Goal: Information Seeking & Learning: Learn about a topic

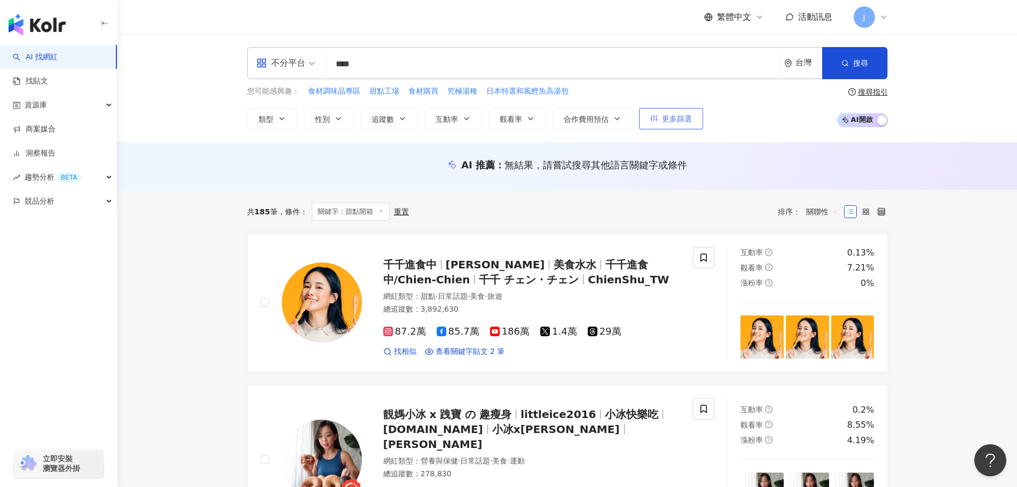
click at [684, 118] on span "更多篩選" at bounding box center [677, 118] width 30 height 9
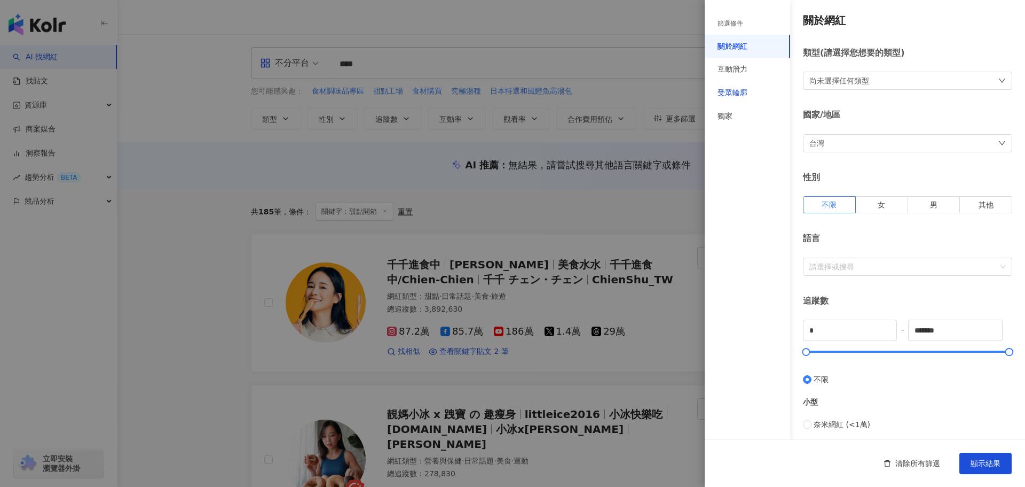
click at [743, 92] on div "受眾輪廓" at bounding box center [733, 93] width 30 height 11
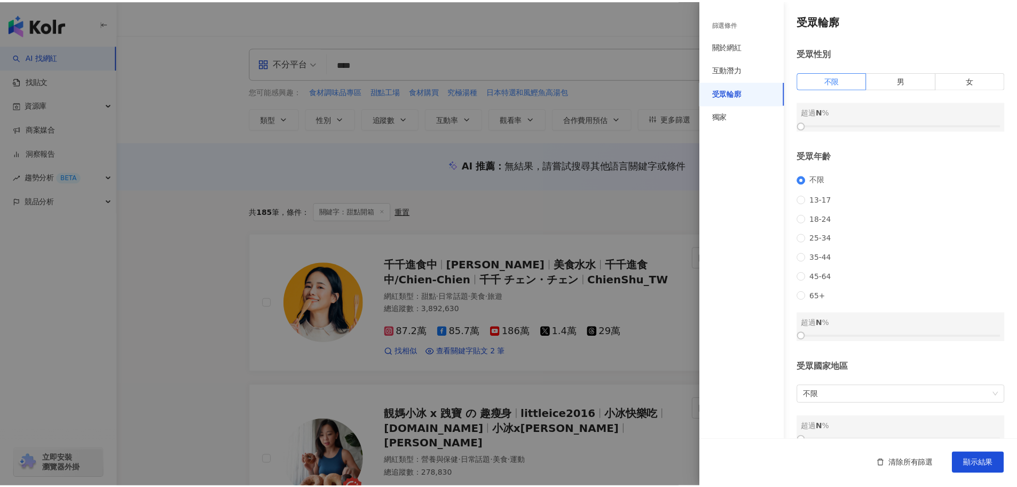
scroll to position [13, 0]
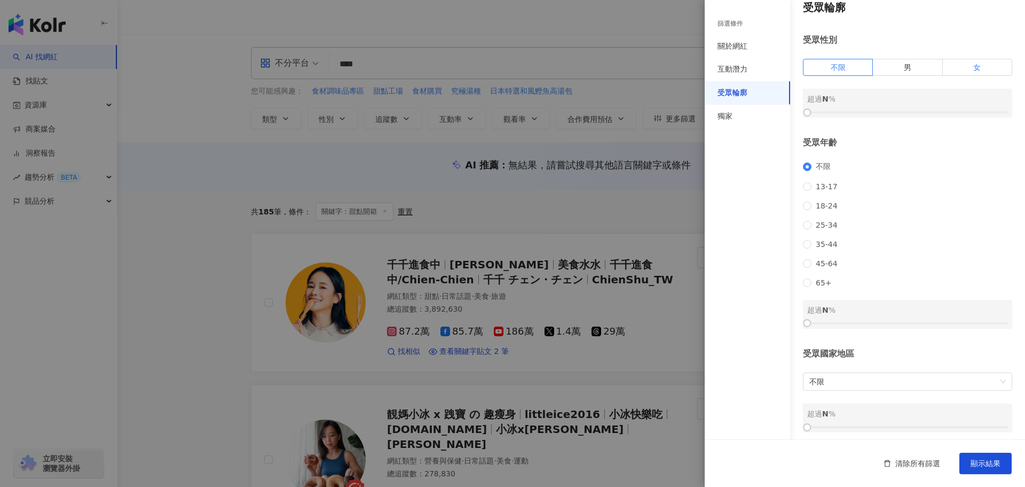
click at [956, 69] on label "女" at bounding box center [977, 67] width 69 height 17
drag, startPoint x: 808, startPoint y: 112, endPoint x: 895, endPoint y: 120, distance: 87.5
click at [895, 120] on div "受眾輪廓 受眾性別 不限 男 女 女 超過 45 % 受眾年齡 不限 [PHONE_NUMBER] [PHONE_NUMBER] 45-64 65+ 超過 N…" at bounding box center [865, 216] width 320 height 458
click at [971, 457] on button "顯示結果" at bounding box center [986, 462] width 52 height 21
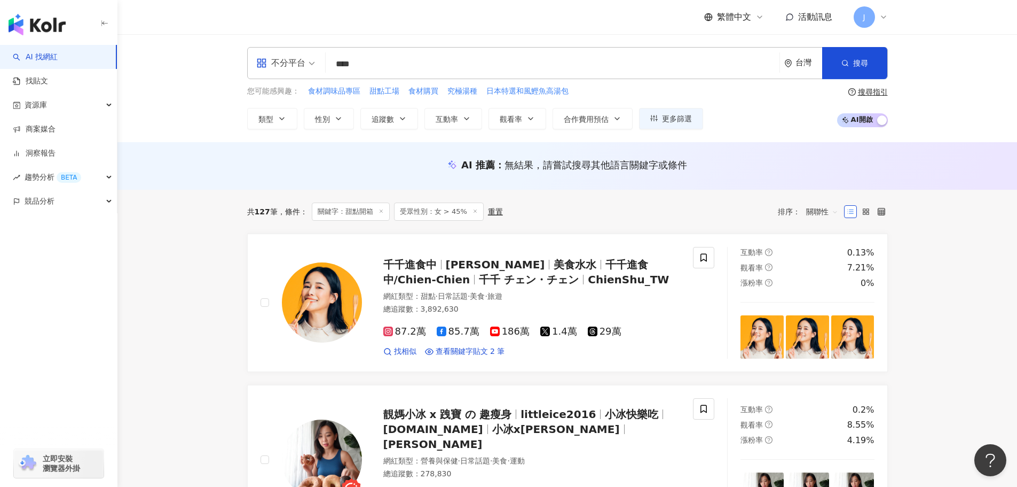
click at [371, 60] on input "****" at bounding box center [552, 64] width 445 height 20
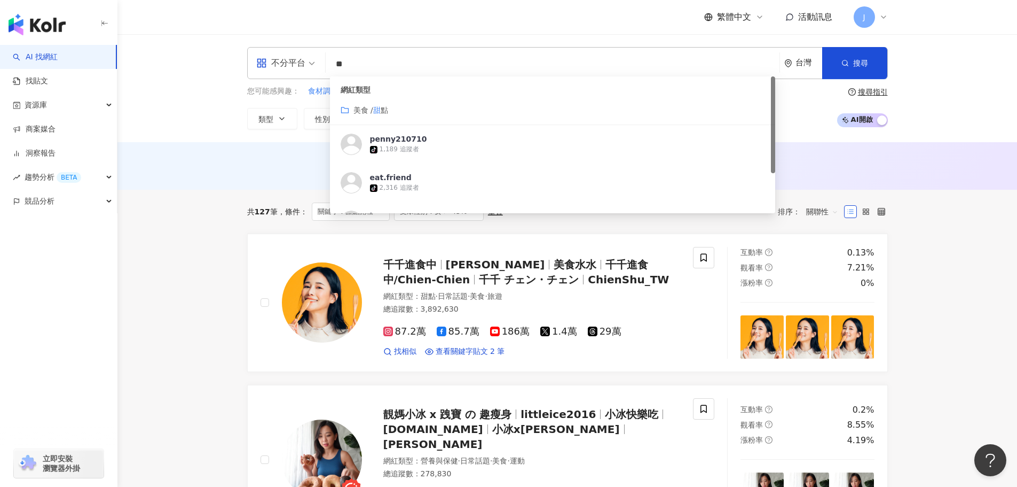
type input "*"
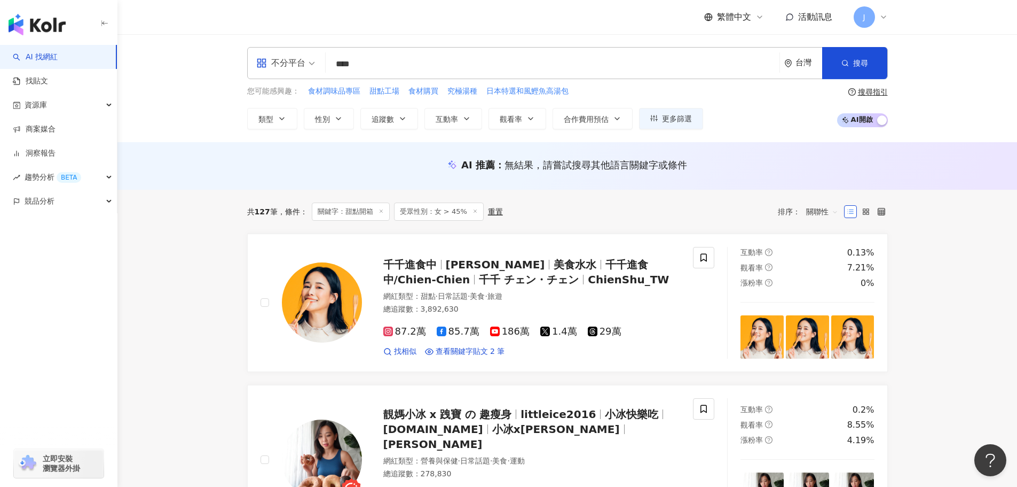
type input "****"
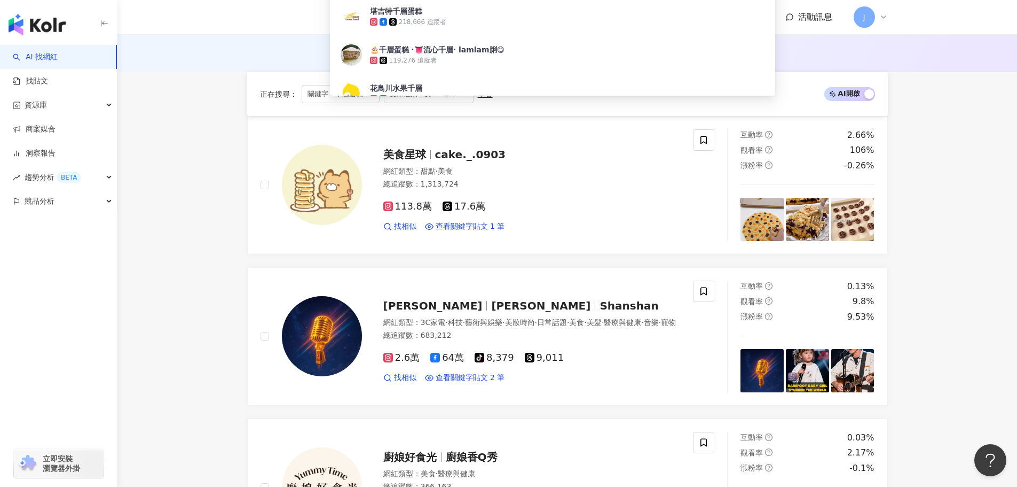
scroll to position [83, 0]
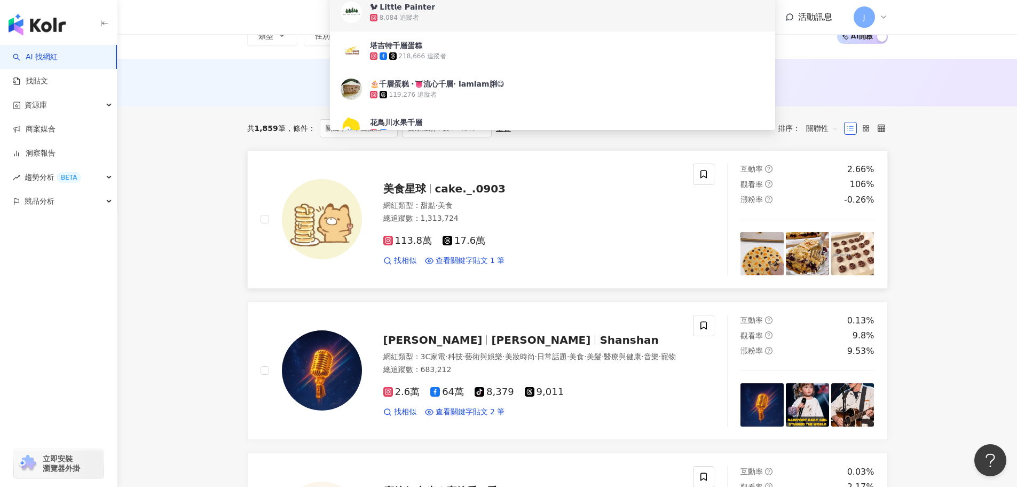
click at [615, 182] on div "美食星球 cake._.0903" at bounding box center [532, 188] width 298 height 15
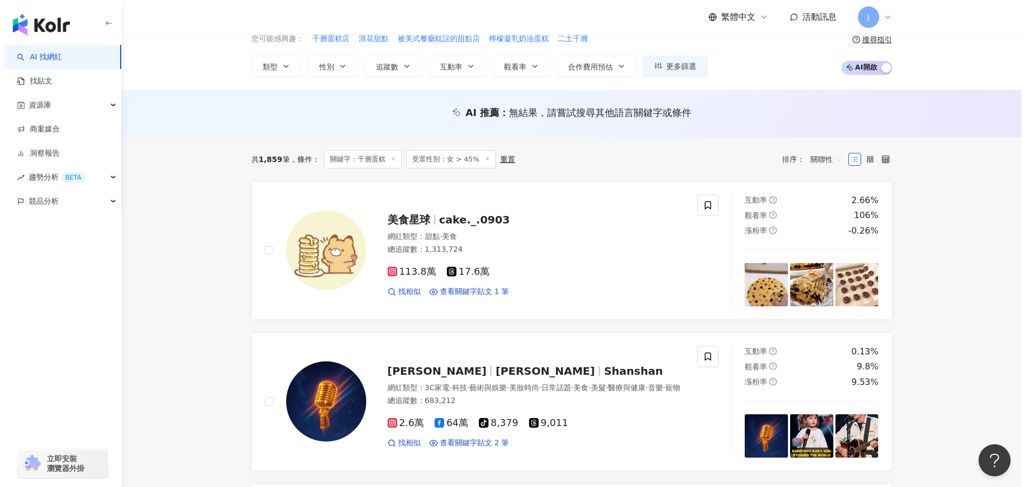
scroll to position [0, 0]
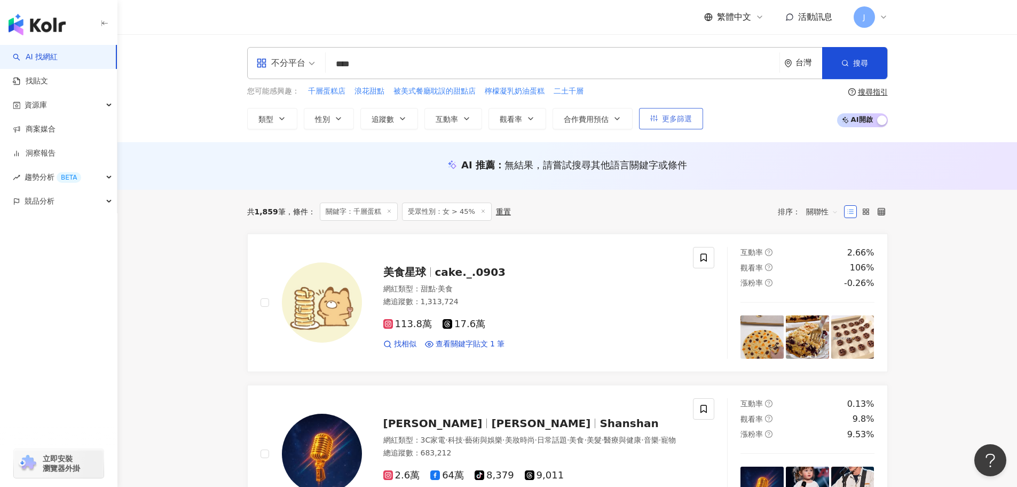
click at [680, 123] on span "更多篩選" at bounding box center [677, 118] width 30 height 9
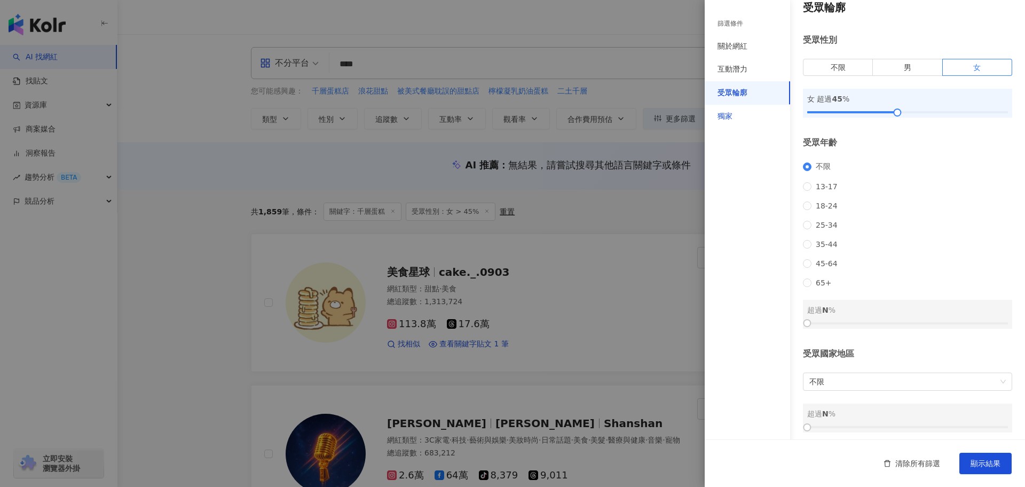
click at [725, 116] on div "獨家" at bounding box center [725, 116] width 15 height 11
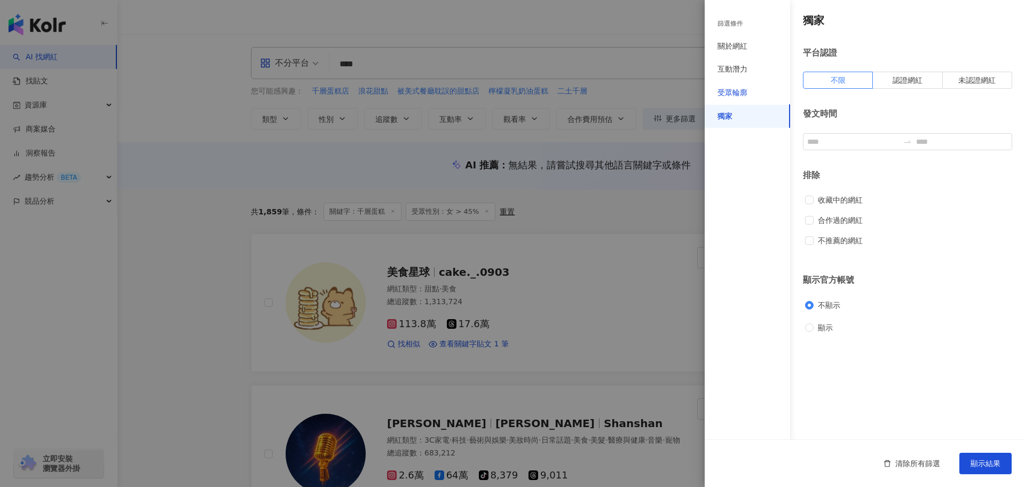
click at [729, 96] on div "受眾輪廓" at bounding box center [733, 93] width 30 height 11
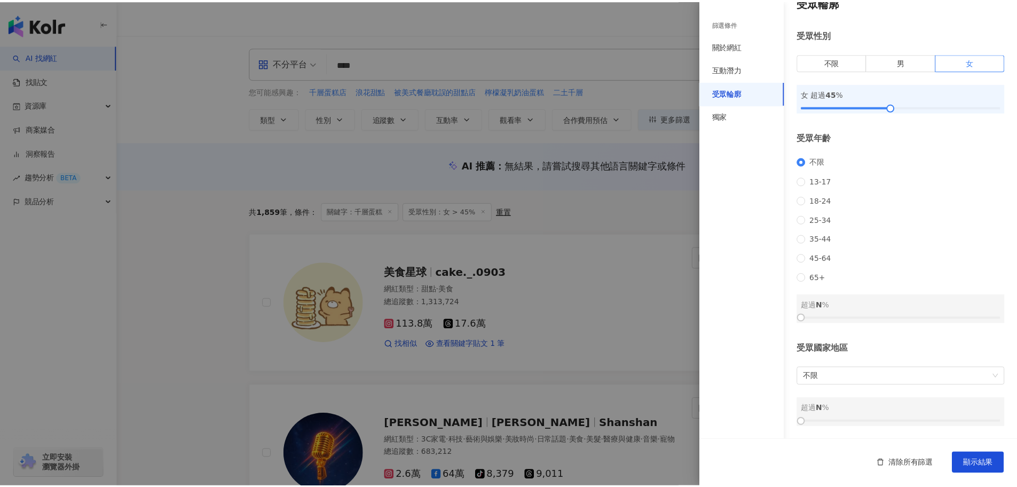
scroll to position [32, 0]
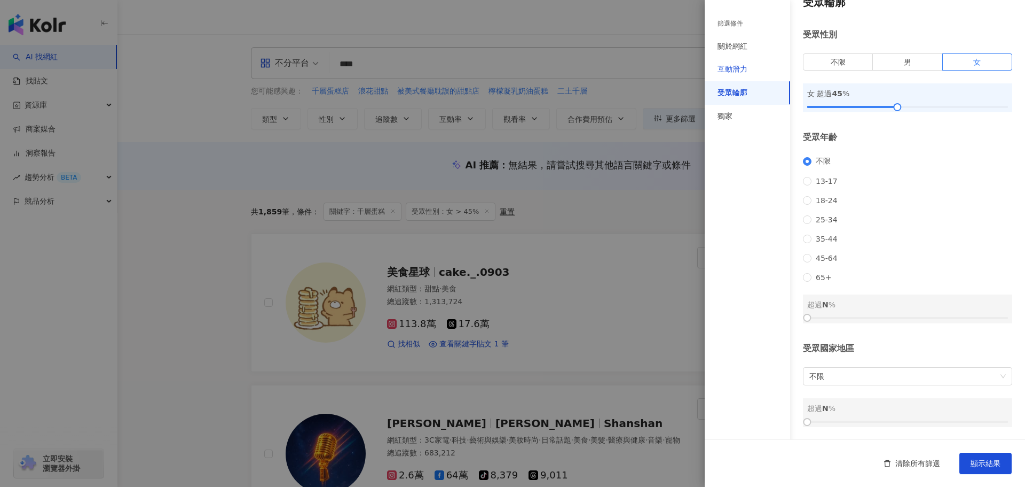
click at [734, 68] on div "互動潛力" at bounding box center [733, 69] width 30 height 11
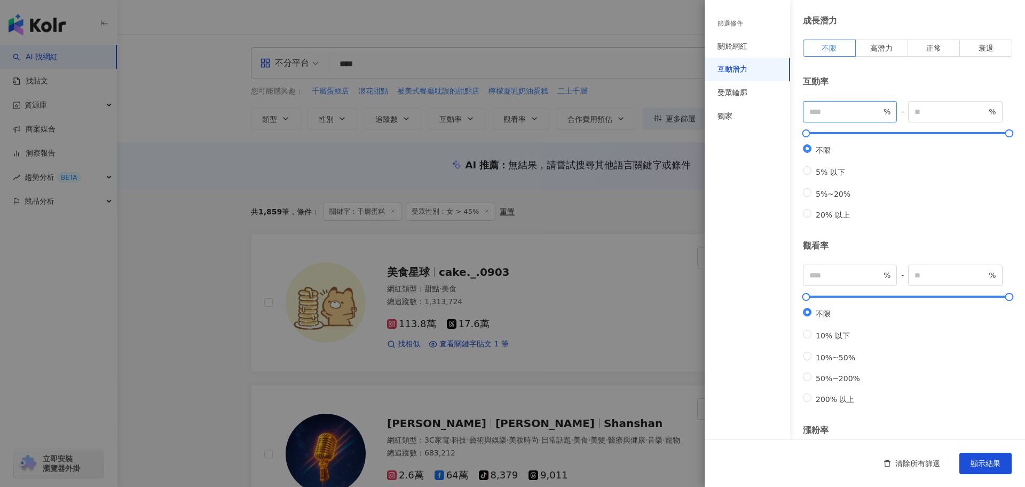
click at [817, 110] on input "number" at bounding box center [846, 112] width 72 height 12
type input "*"
click at [977, 459] on span "顯示結果" at bounding box center [986, 463] width 30 height 9
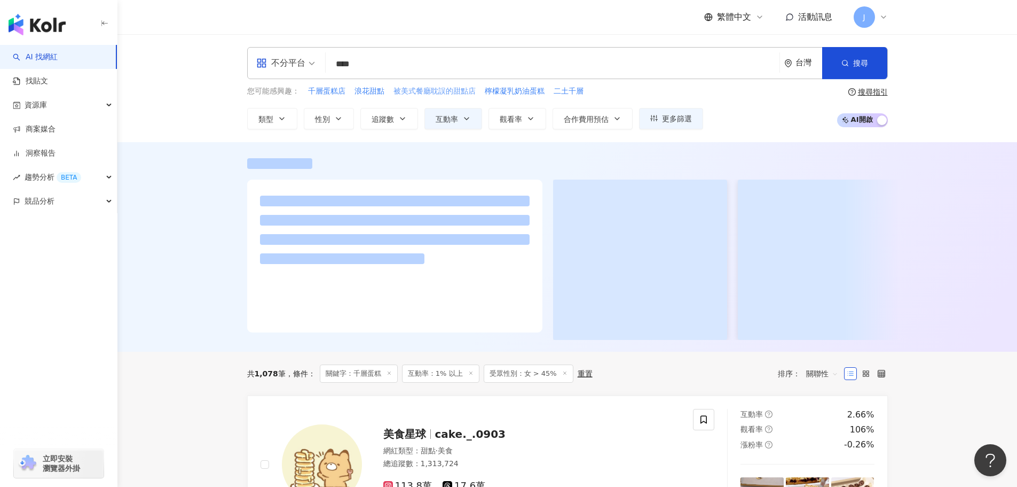
drag, startPoint x: 547, startPoint y: 91, endPoint x: 471, endPoint y: 88, distance: 75.9
click at [471, 88] on div "您可能感興趣： 千層蛋糕店 浪花甜點 被美式餐廳耽誤的甜點店 檸檬凝乳奶油蛋糕 二土千層" at bounding box center [475, 91] width 456 height 12
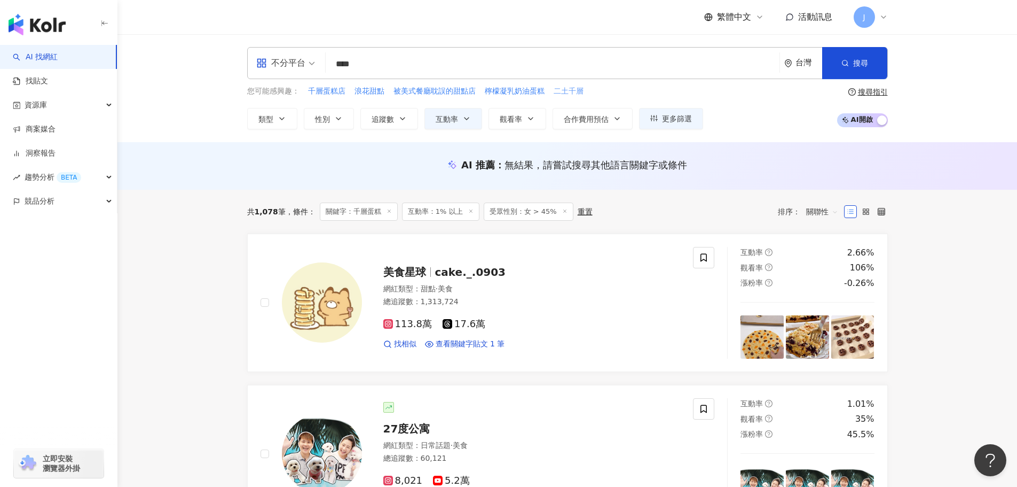
drag, startPoint x: 480, startPoint y: 89, endPoint x: 559, endPoint y: 93, distance: 79.2
click at [559, 93] on div "您可能感興趣： 千層蛋糕店 浪花甜點 被美式餐廳耽誤的甜點店 檸檬凝乳奶油蛋糕 二土千層" at bounding box center [475, 91] width 456 height 12
click at [667, 120] on span "更多篩選" at bounding box center [677, 118] width 30 height 9
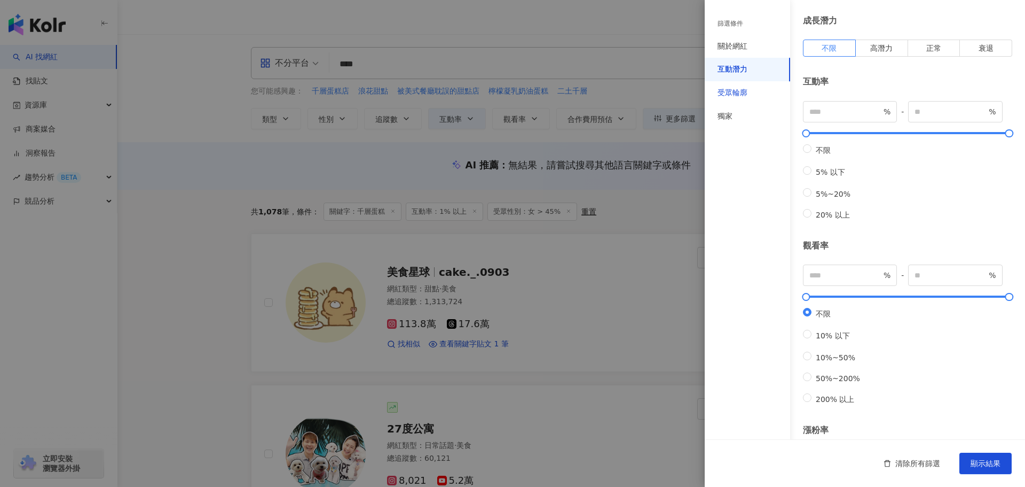
click at [740, 97] on div "受眾輪廓" at bounding box center [733, 93] width 30 height 11
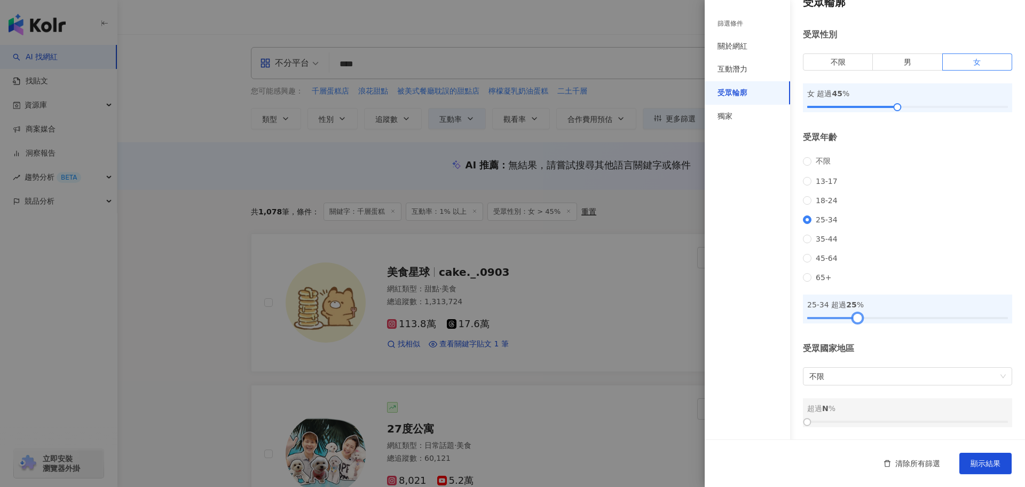
drag, startPoint x: 810, startPoint y: 320, endPoint x: 859, endPoint y: 319, distance: 49.1
click at [859, 319] on div at bounding box center [858, 318] width 6 height 6
click at [731, 67] on div "互動潛力" at bounding box center [733, 69] width 30 height 11
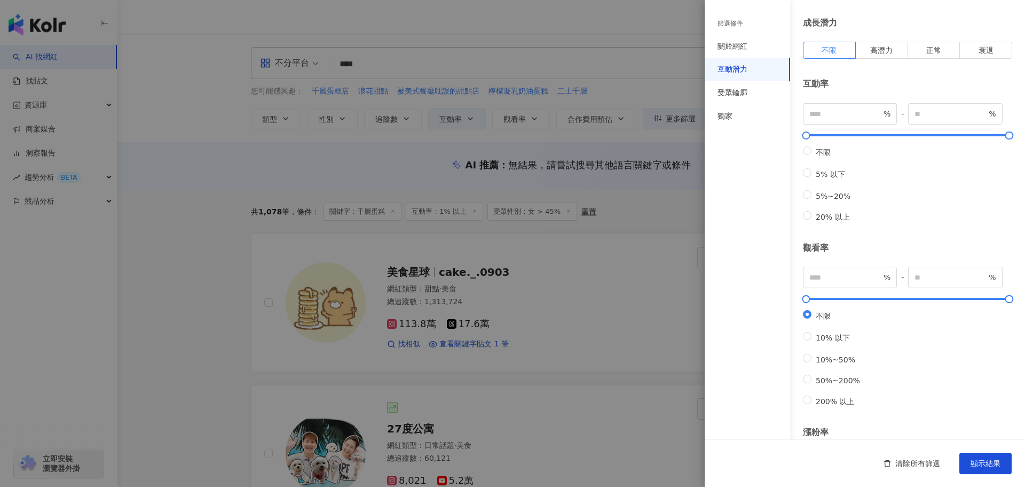
scroll to position [16, 0]
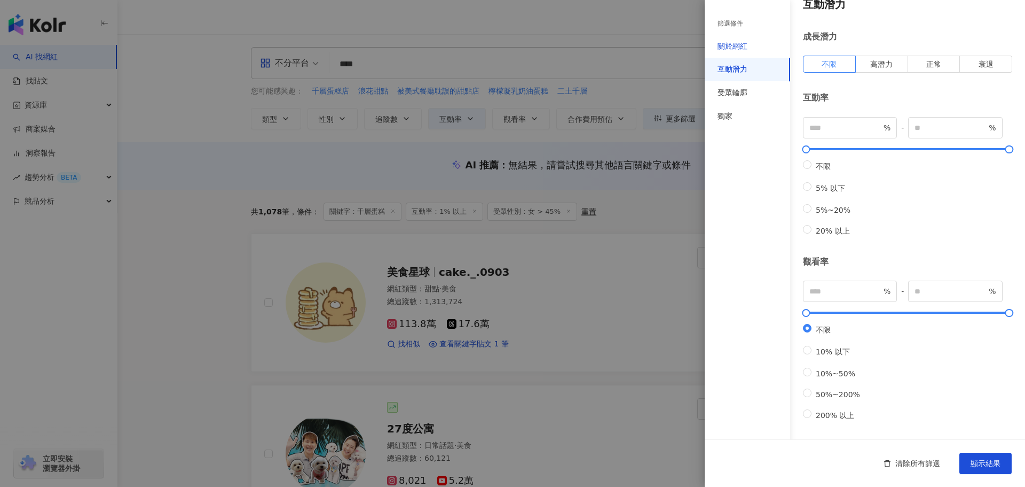
click at [732, 45] on div "關於網紅" at bounding box center [733, 46] width 30 height 11
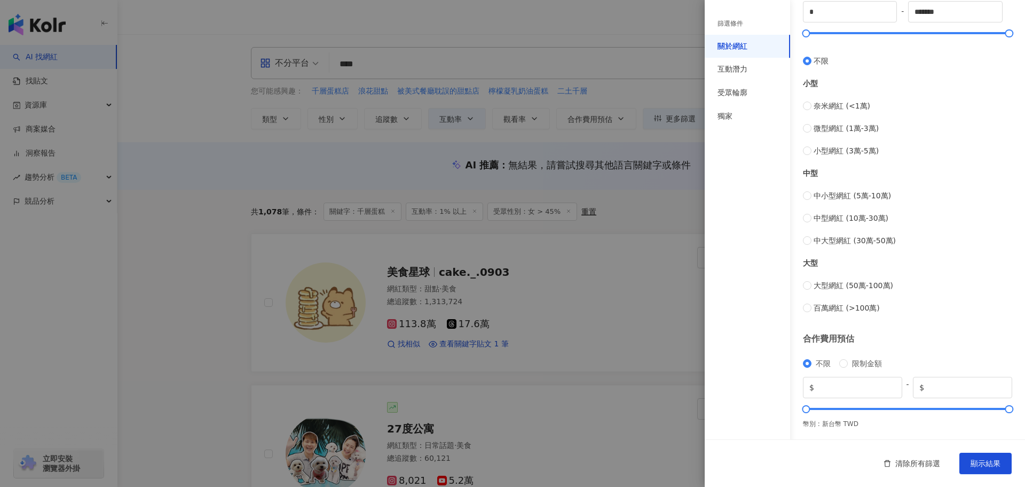
scroll to position [317, 0]
click at [726, 67] on div "互動潛力" at bounding box center [733, 69] width 30 height 11
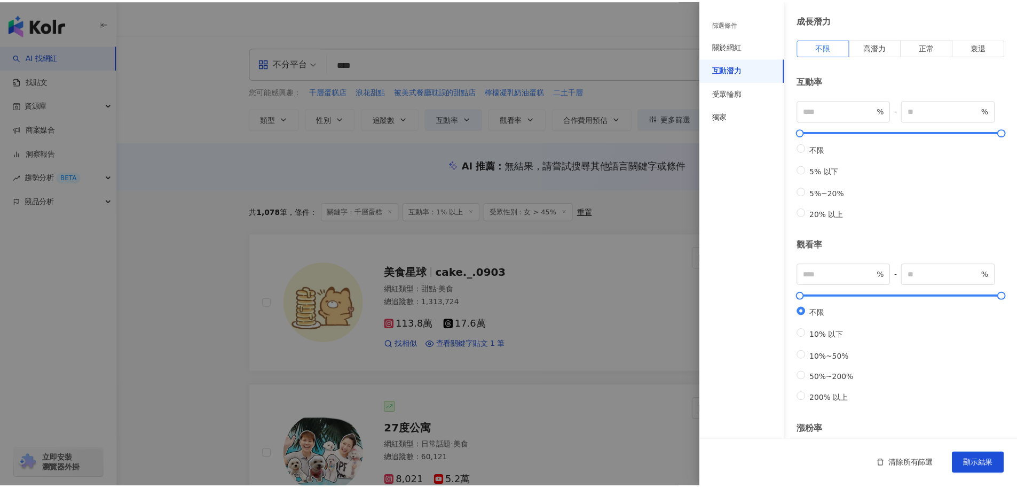
scroll to position [30, 0]
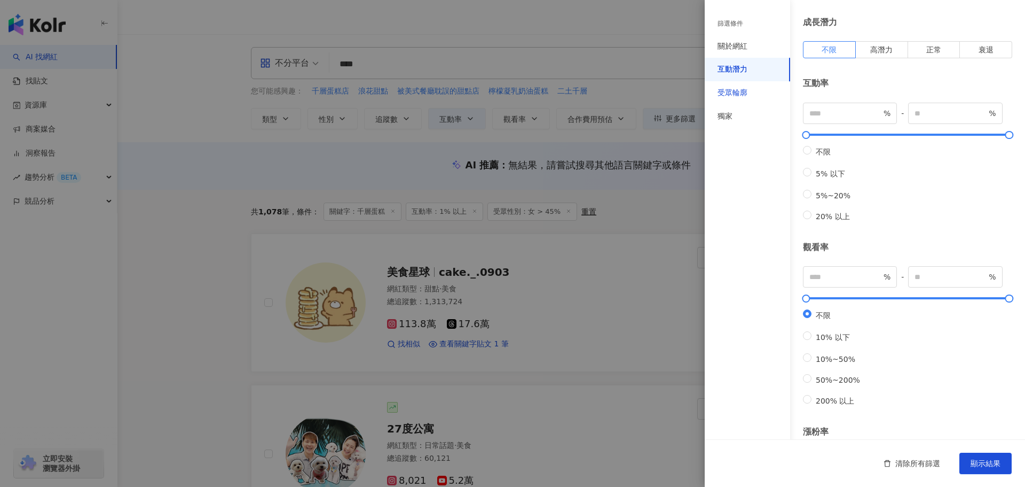
click at [734, 95] on div "受眾輪廓" at bounding box center [733, 93] width 30 height 11
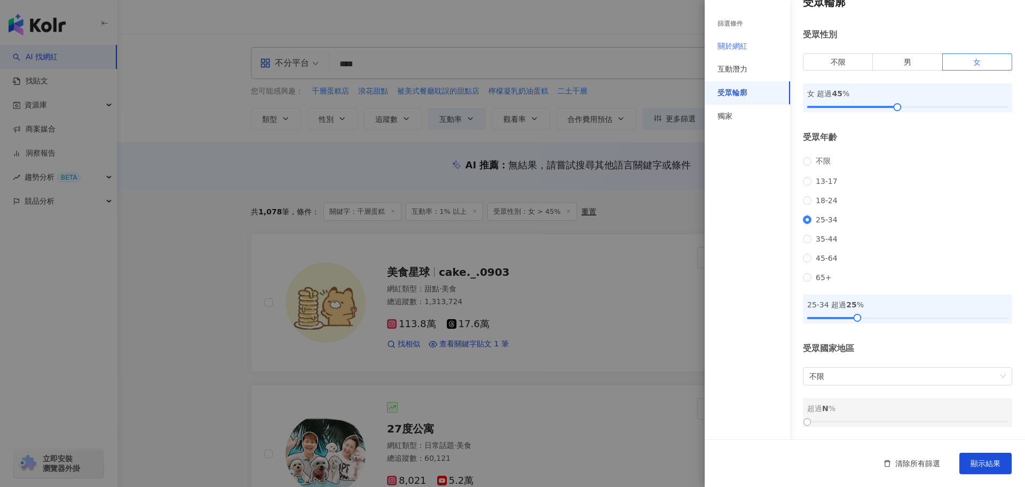
click at [737, 54] on div "關於網紅" at bounding box center [747, 47] width 85 height 24
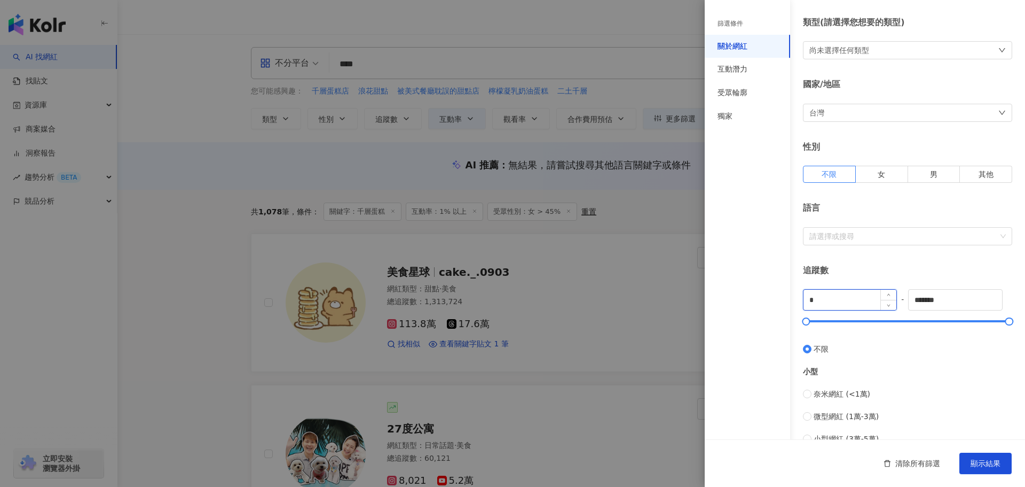
click at [844, 305] on input "*" at bounding box center [850, 299] width 93 height 20
type input "****"
drag, startPoint x: 949, startPoint y: 295, endPoint x: 906, endPoint y: 298, distance: 42.8
click at [906, 298] on div "**** - ******* 不限 小型 奈米網紅 (<1萬) 微型網紅 (1萬-3萬) 小型網紅 (3萬-5萬) 中型 中小型網紅 (5萬-10萬) 中型網…" at bounding box center [907, 445] width 209 height 312
type input "*"
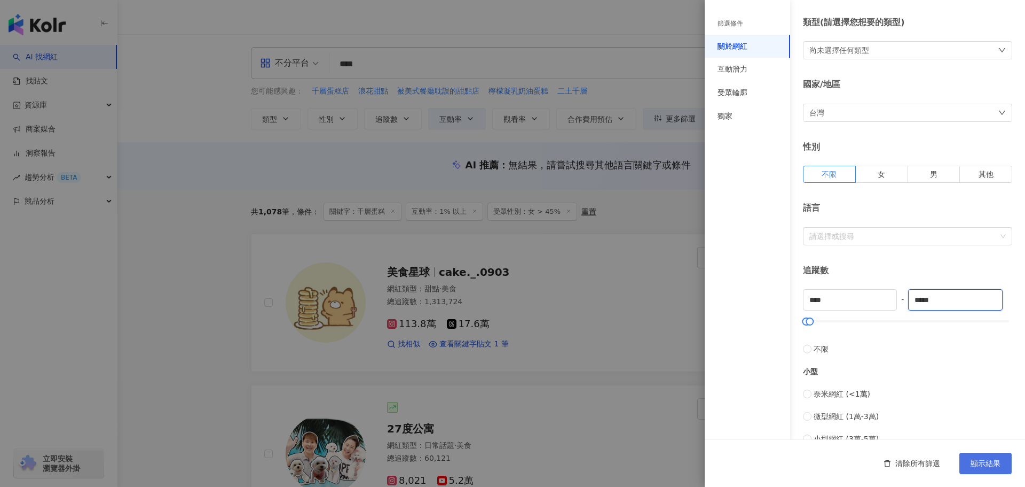
type input "*****"
click at [969, 463] on button "顯示結果" at bounding box center [986, 462] width 52 height 21
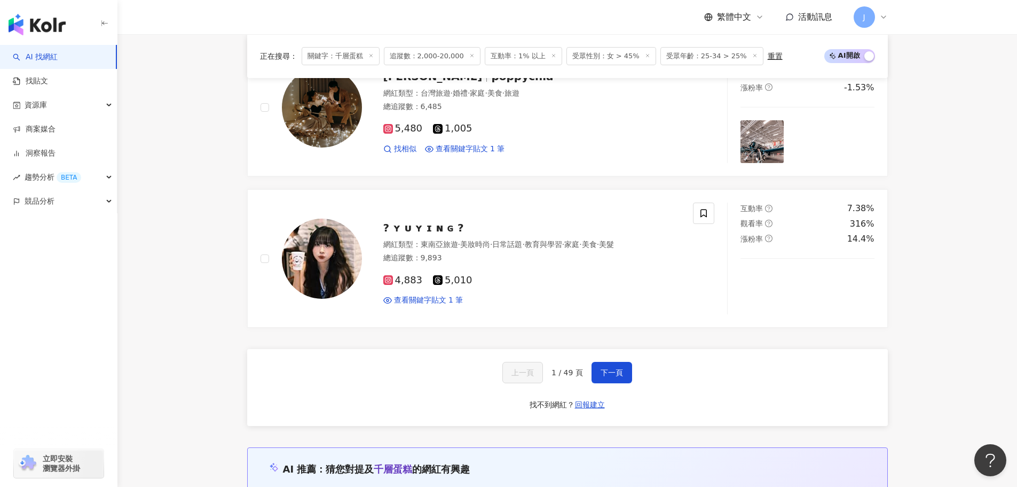
scroll to position [1961, 0]
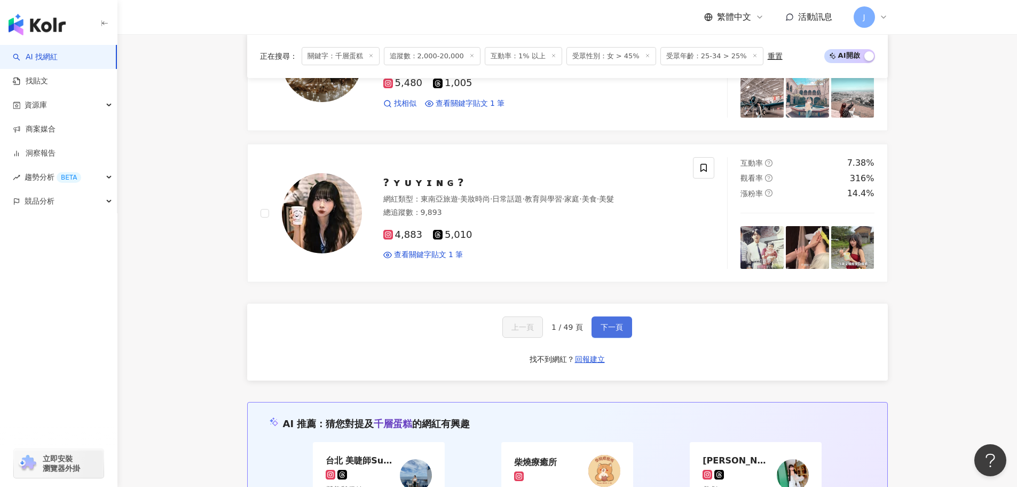
click at [609, 323] on span "下一頁" at bounding box center [612, 327] width 22 height 9
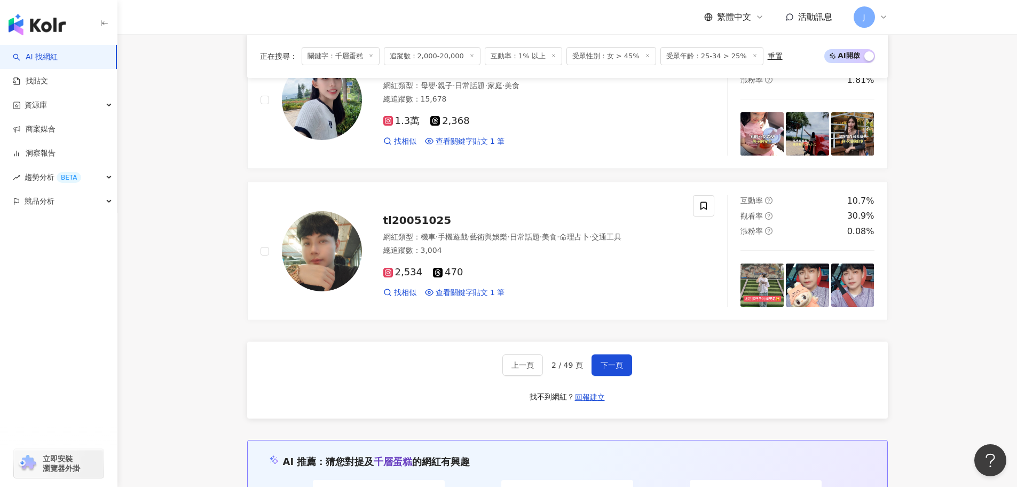
scroll to position [2111, 0]
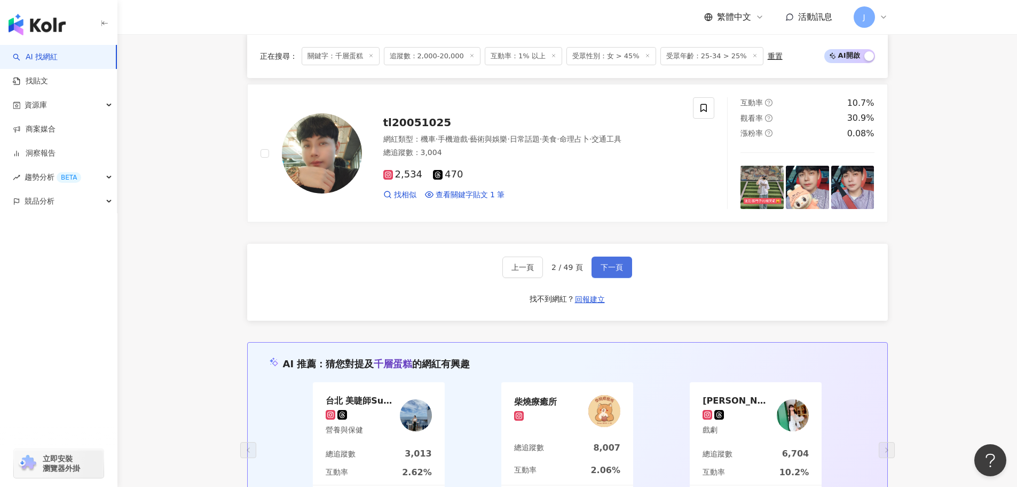
click at [615, 269] on span "下一頁" at bounding box center [612, 267] width 22 height 9
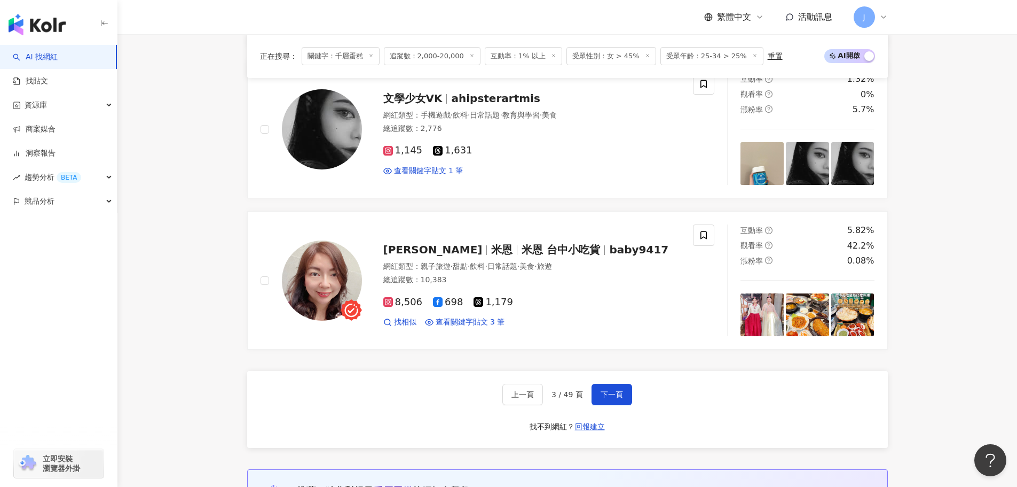
scroll to position [1897, 0]
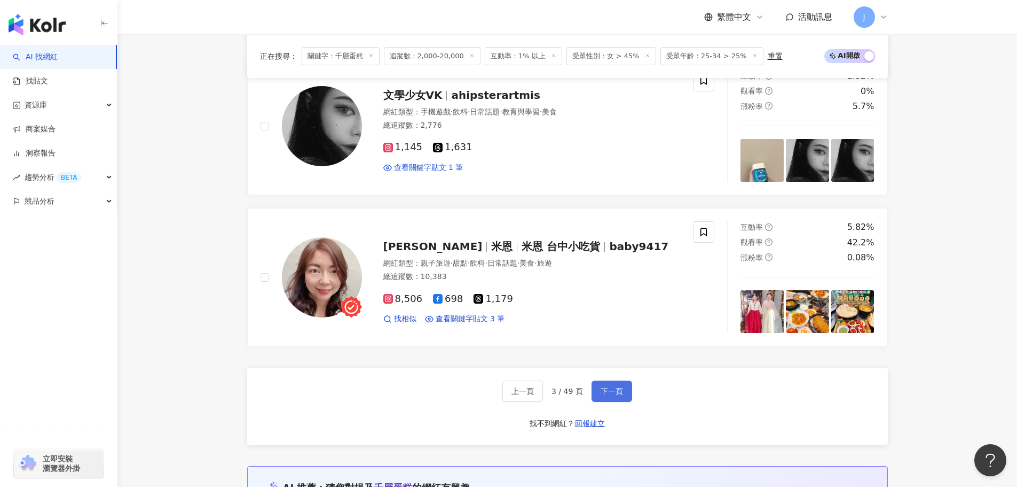
click at [623, 393] on button "下一頁" at bounding box center [612, 390] width 41 height 21
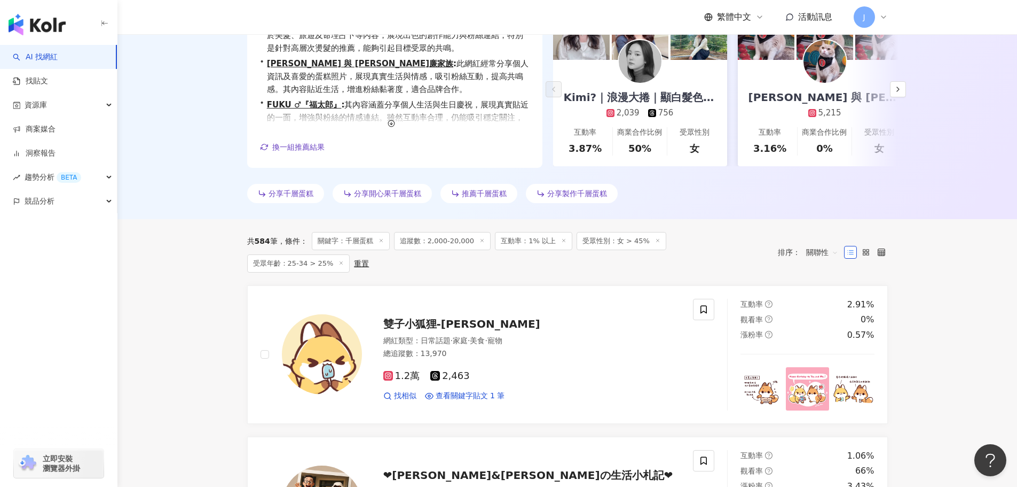
scroll to position [133, 0]
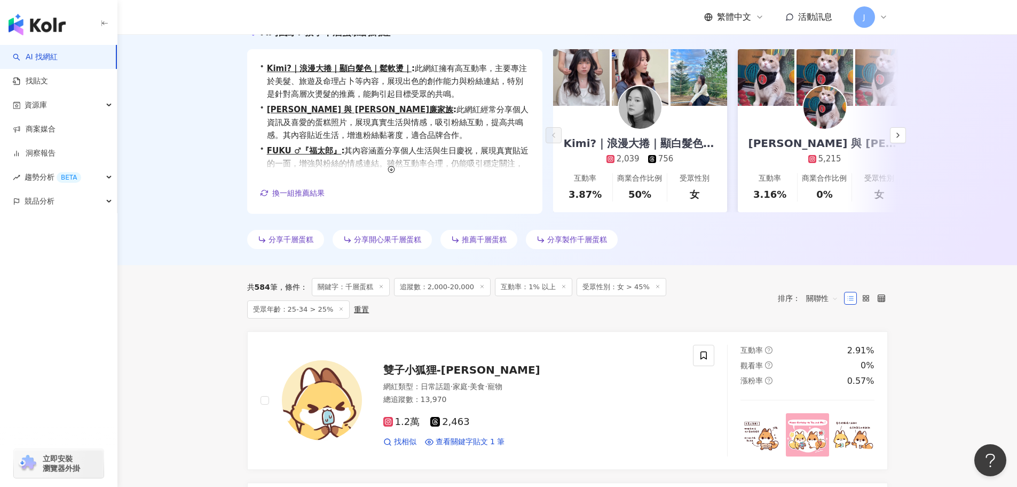
click at [467, 242] on span "推薦千層蛋糕" at bounding box center [484, 239] width 45 height 9
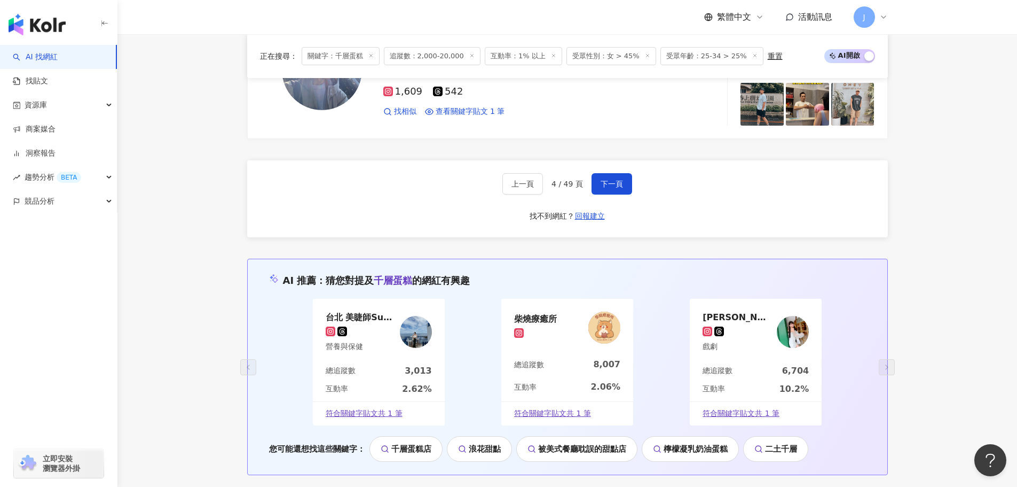
scroll to position [2140, 0]
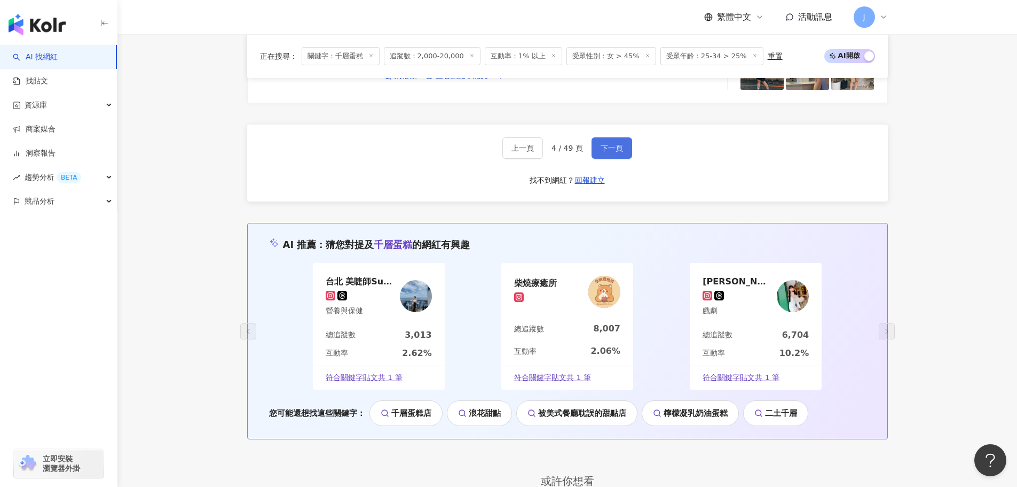
click at [613, 145] on span "下一頁" at bounding box center [612, 148] width 22 height 9
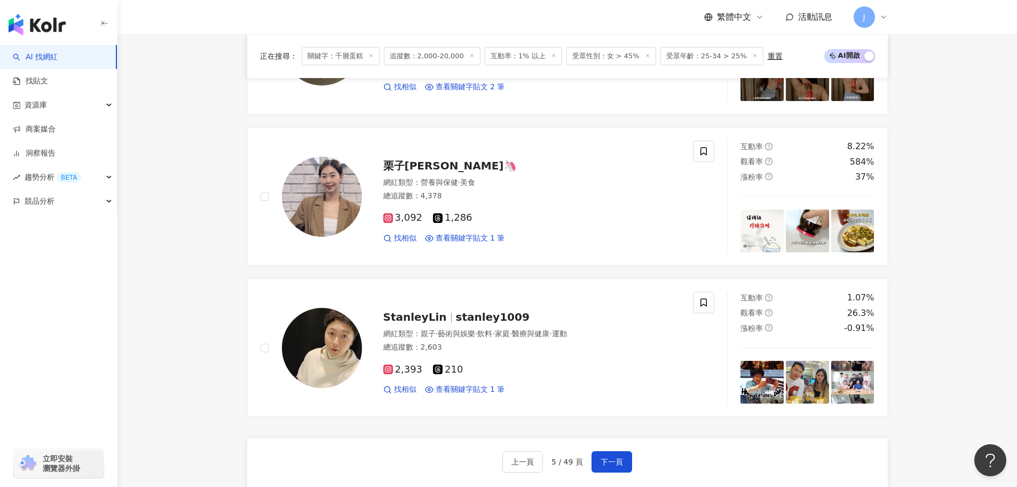
scroll to position [1968, 0]
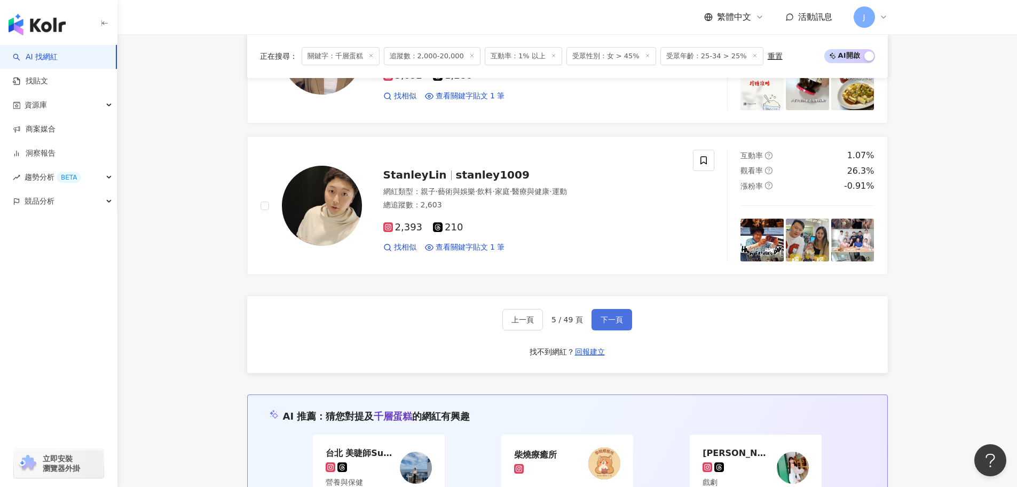
click at [618, 312] on button "下一頁" at bounding box center [612, 319] width 41 height 21
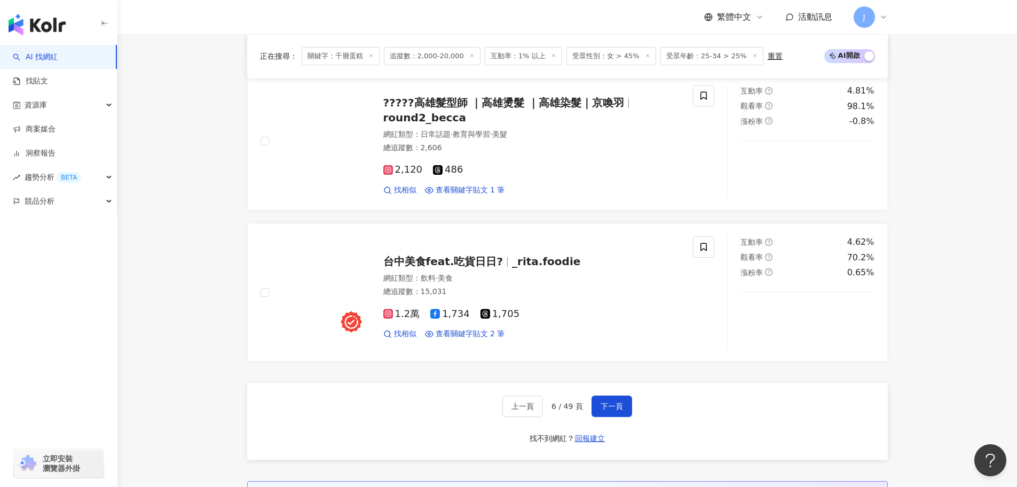
scroll to position [1898, 0]
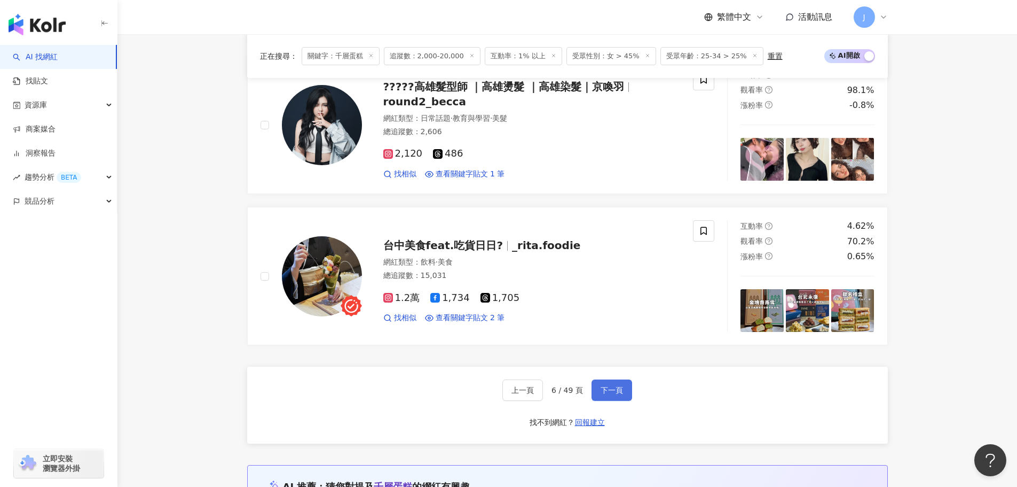
click at [620, 383] on button "下一頁" at bounding box center [612, 389] width 41 height 21
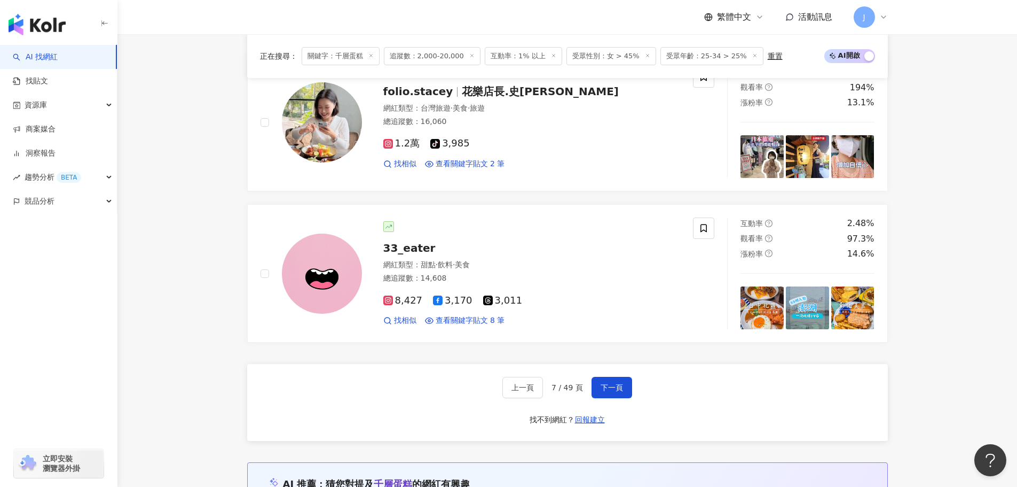
scroll to position [1952, 0]
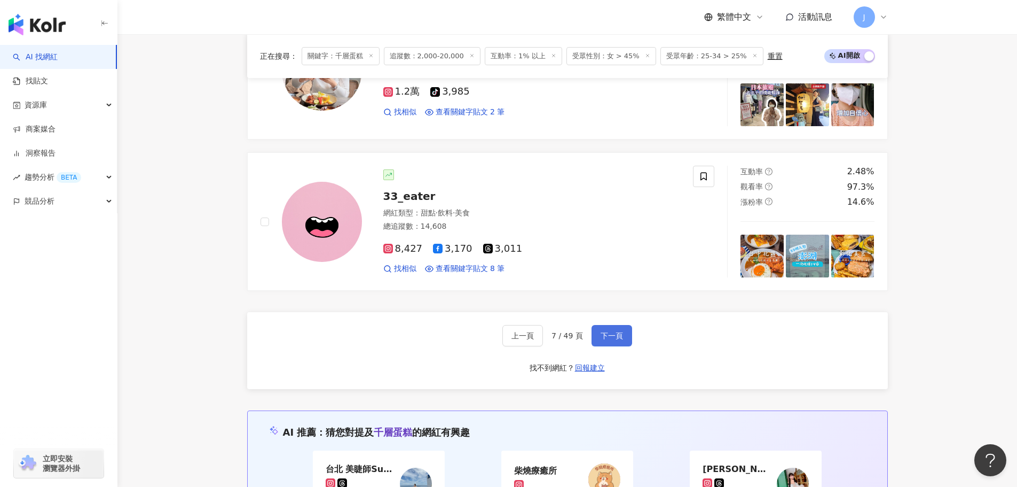
click at [614, 346] on button "下一頁" at bounding box center [612, 335] width 41 height 21
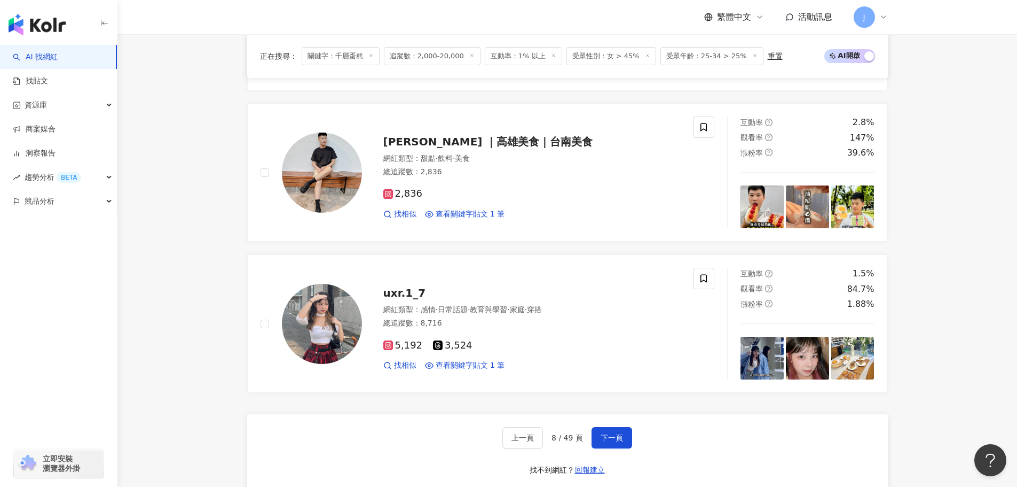
scroll to position [1857, 0]
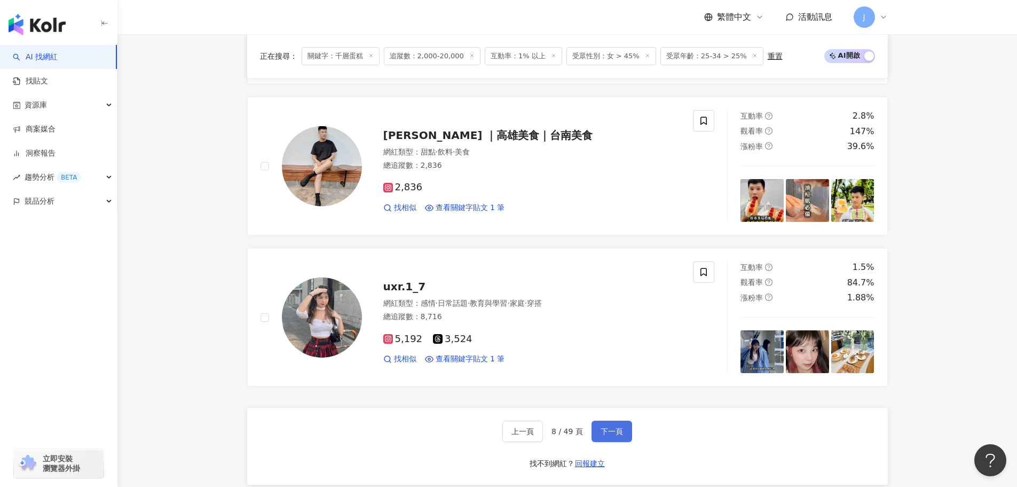
click at [612, 433] on span "下一頁" at bounding box center [612, 431] width 22 height 9
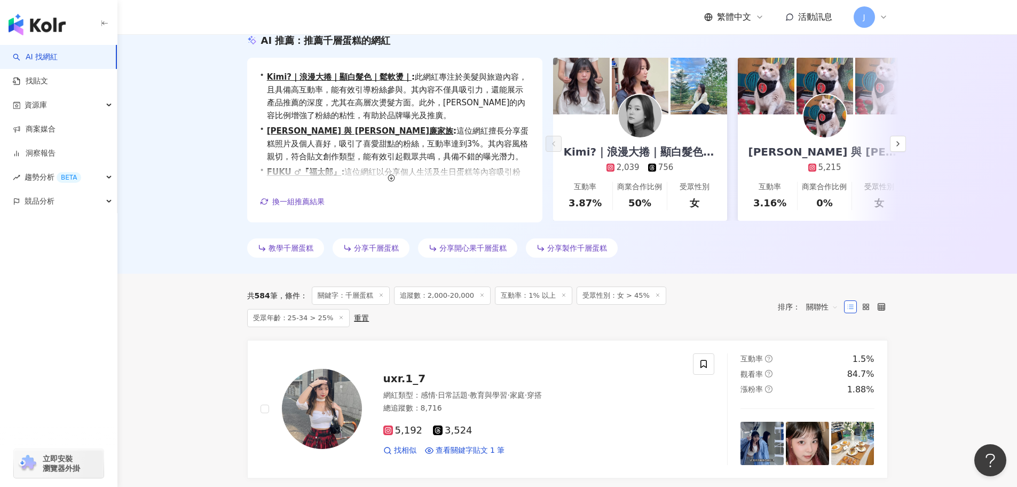
scroll to position [229, 0]
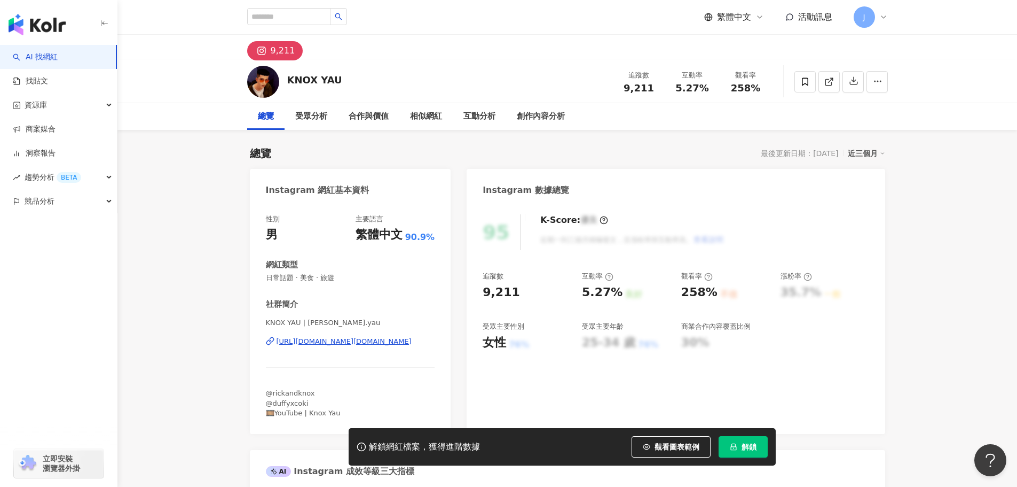
drag, startPoint x: 257, startPoint y: 338, endPoint x: 395, endPoint y: 341, distance: 137.8
click at [404, 341] on div "性別 男 主要語言 繁體中文 90.9% 網紅類型 日常話題 · 美食 · 旅遊 社群簡介 KNOX YAU | knox.yau https://www.i…" at bounding box center [350, 318] width 201 height 230
